Goal: Use online tool/utility: Utilize a website feature to perform a specific function

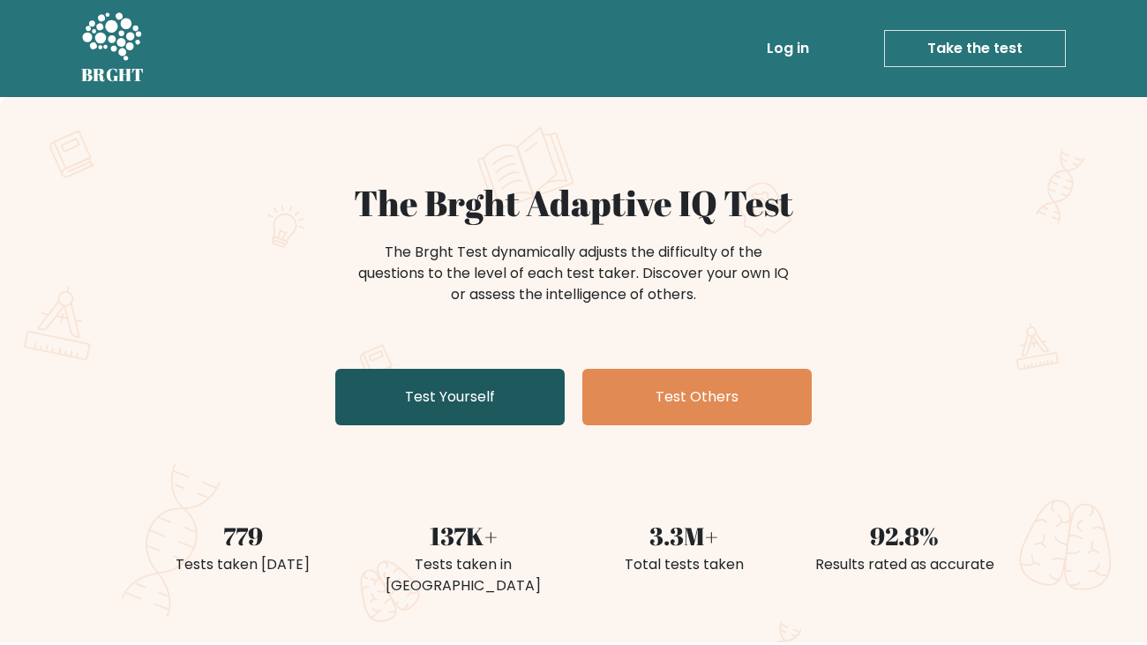
click at [519, 401] on link "Test Yourself" at bounding box center [449, 397] width 229 height 56
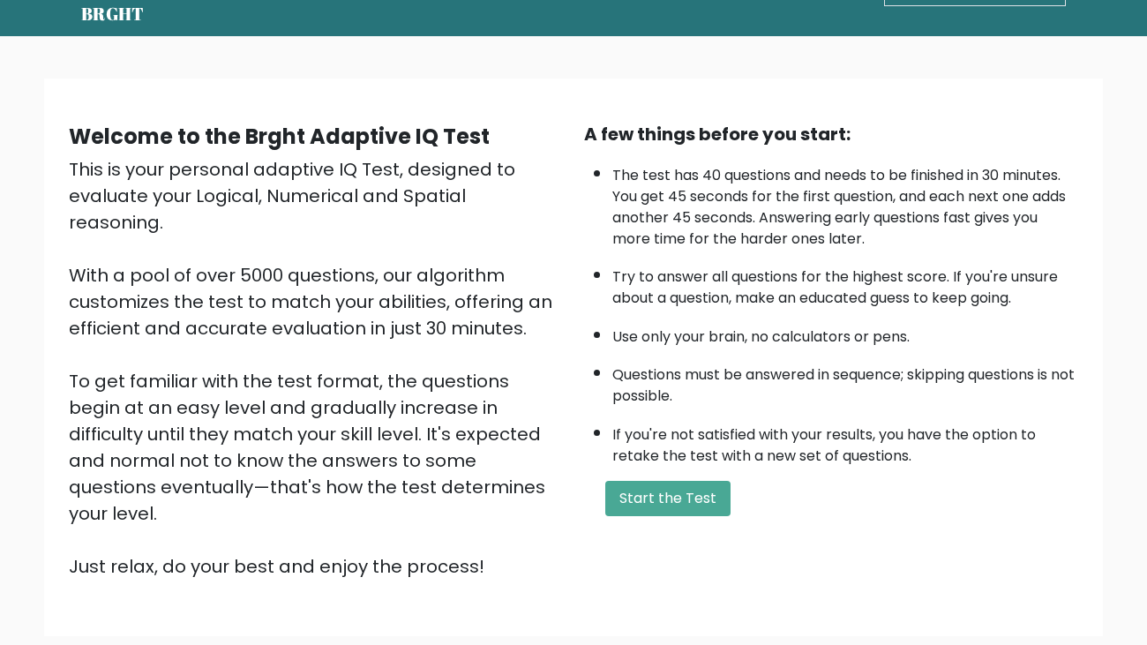
scroll to position [64, 0]
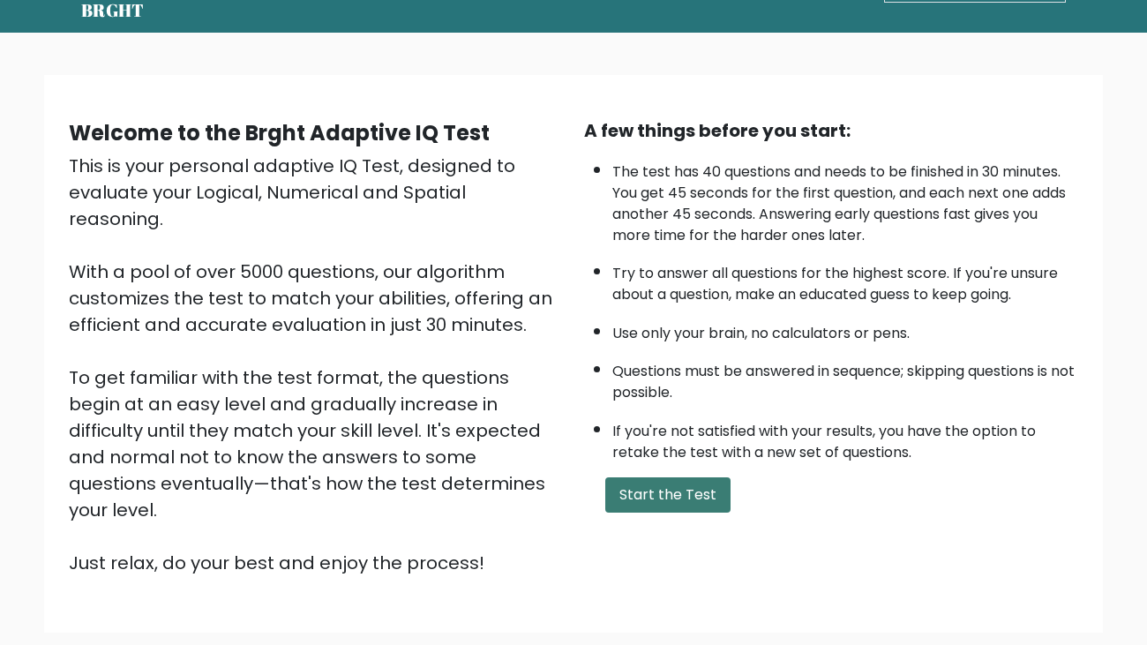
click at [668, 478] on button "Start the Test" at bounding box center [667, 494] width 125 height 35
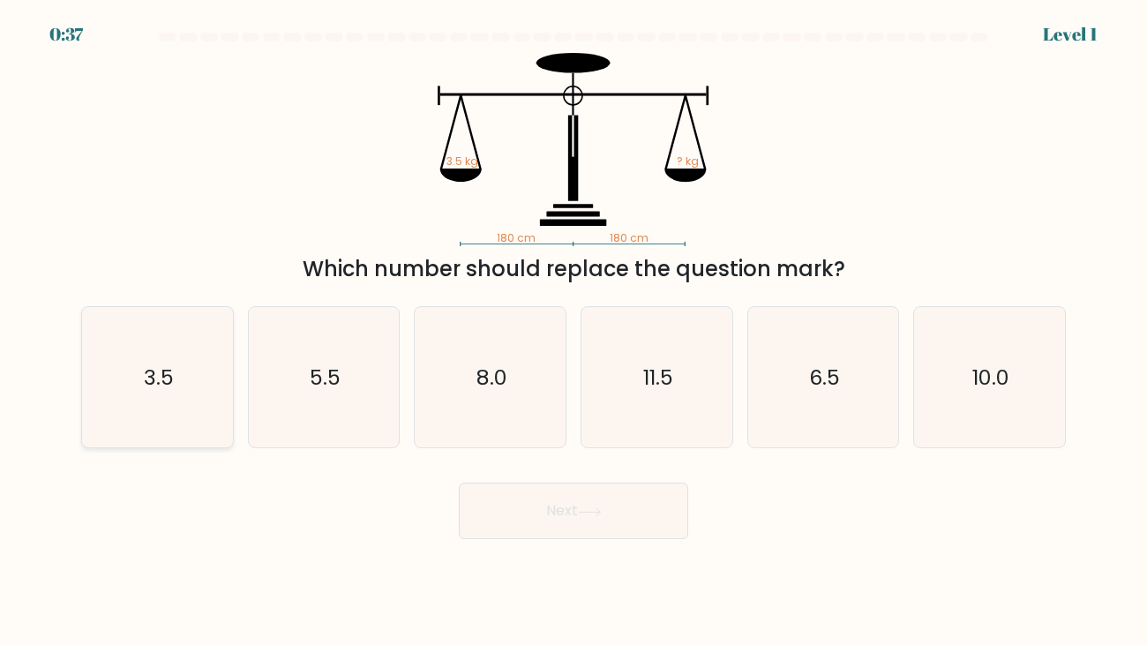
click at [157, 371] on text "3.5" at bounding box center [159, 377] width 30 height 29
click at [574, 332] on input "a. 3.5" at bounding box center [574, 327] width 1 height 9
radio input "true"
click at [578, 513] on button "Next" at bounding box center [573, 511] width 229 height 56
